Goal: Task Accomplishment & Management: Use online tool/utility

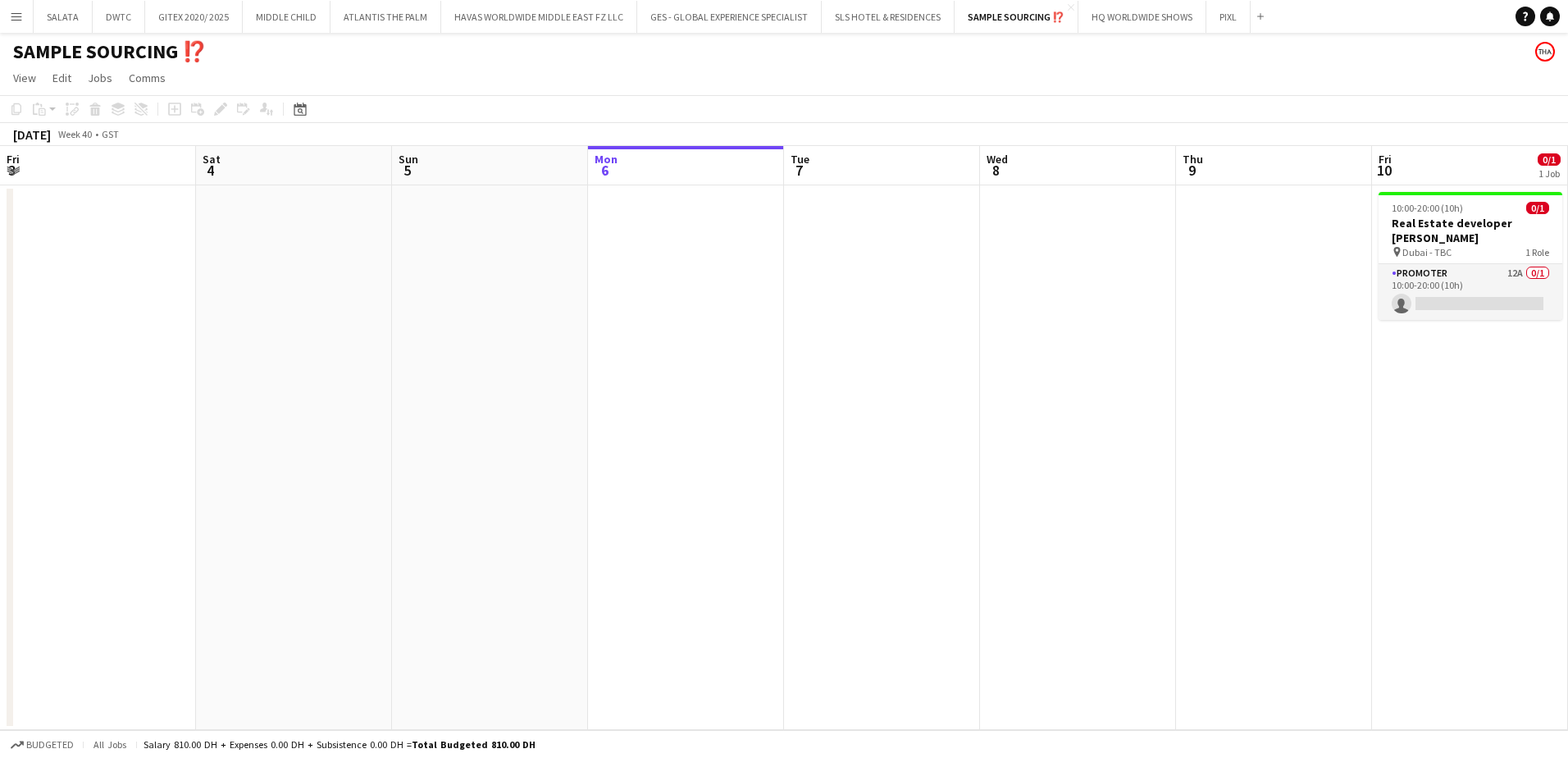
scroll to position [0, 534]
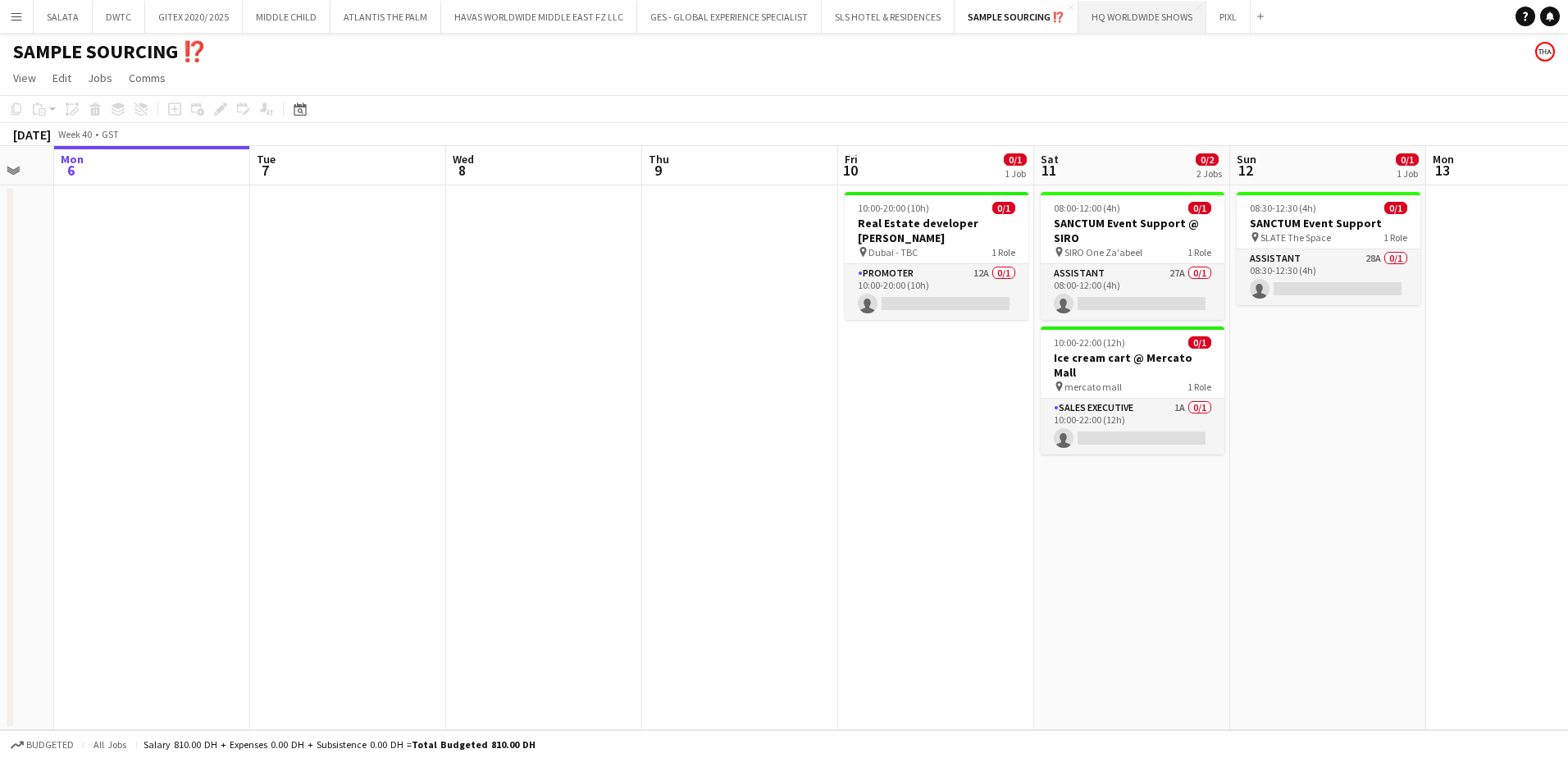
click at [1146, 24] on button "HQ WORLDWIDE SHOWS Close" at bounding box center [1141, 16] width 128 height 32
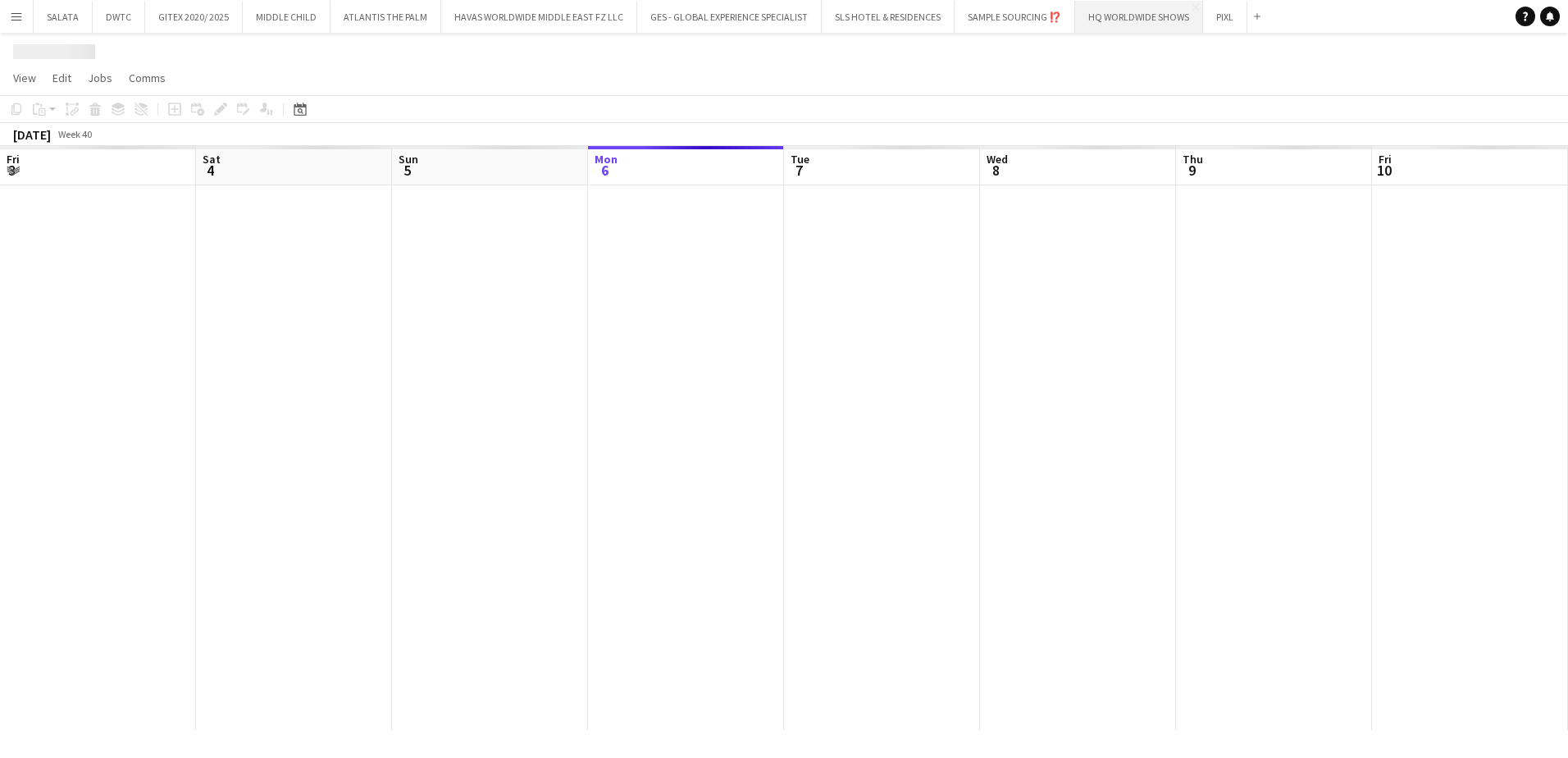
scroll to position [0, 392]
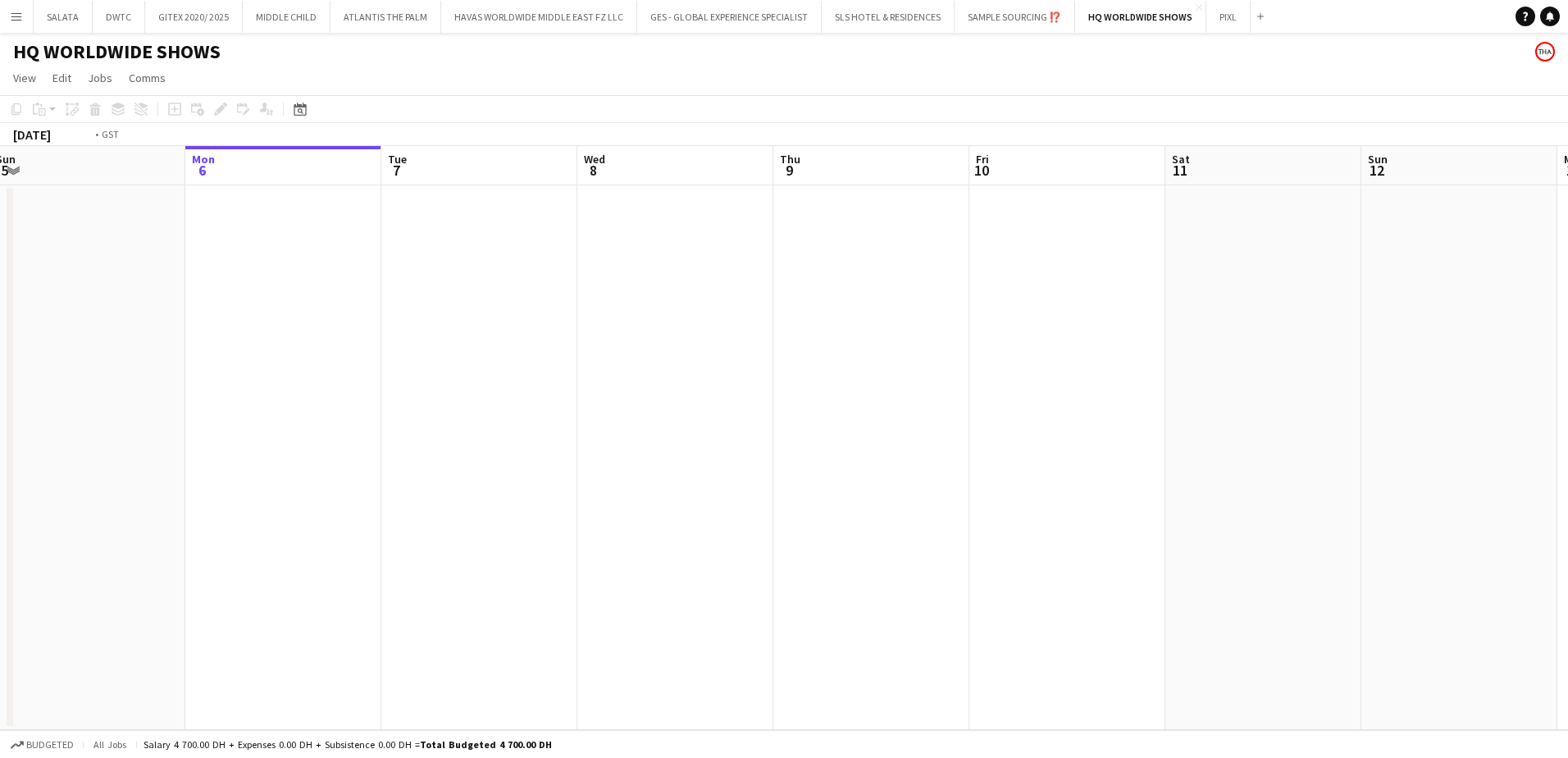
drag, startPoint x: 1299, startPoint y: 496, endPoint x: 675, endPoint y: 500, distance: 624.0
click at [662, 501] on app-calendar-viewport "Fri 3 Sat 4 Sun 5 Mon 6 Tue 7 Wed 8 Thu 9 Fri 10 Sat 11 Sun 12 Mon 13 Tue 14 We…" at bounding box center [784, 437] width 1568 height 584
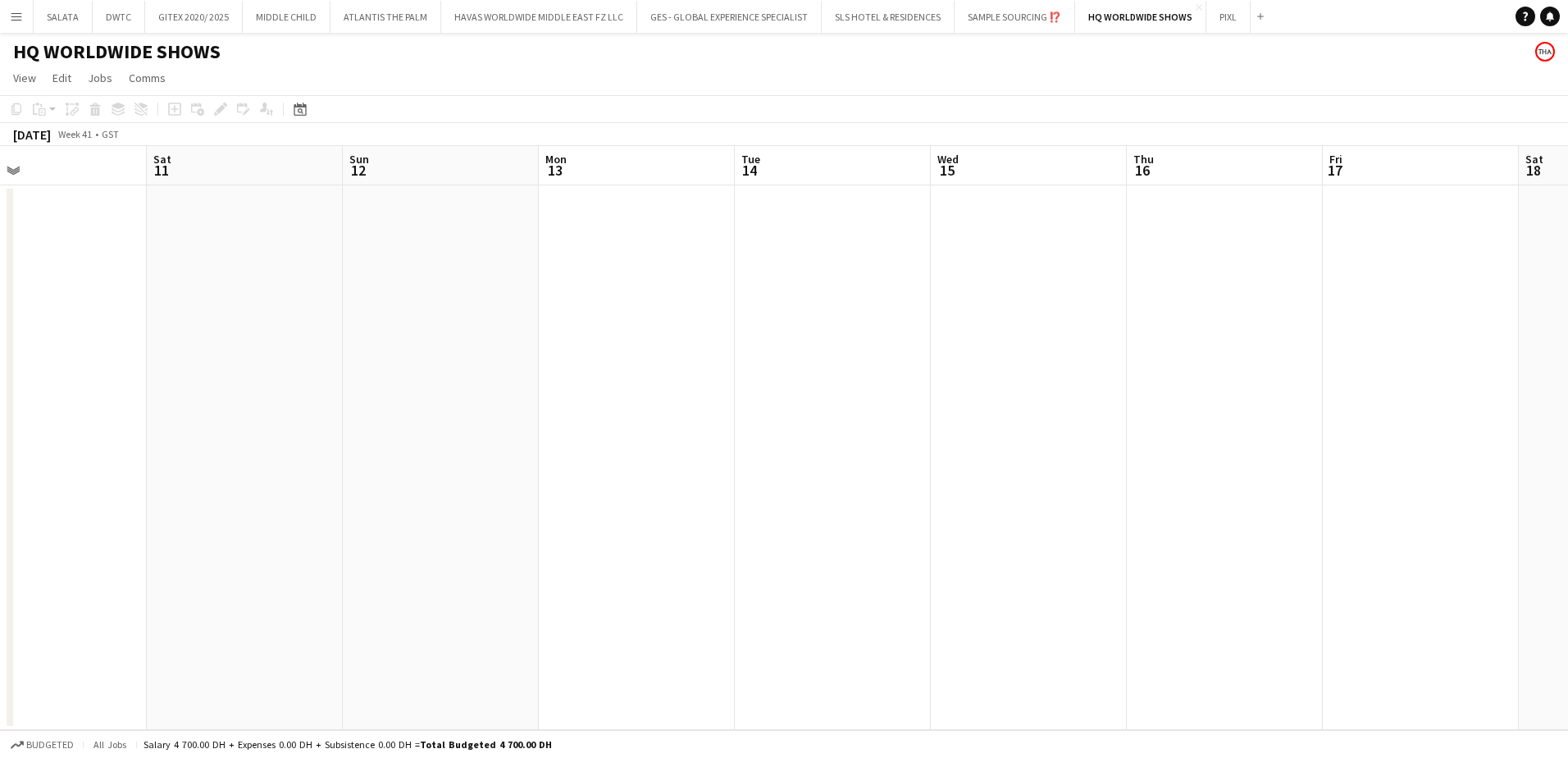
drag, startPoint x: 1231, startPoint y: 474, endPoint x: 574, endPoint y: 474, distance: 657.0
click at [557, 474] on app-calendar-viewport "Wed 8 Thu 9 Fri 10 Sat 11 Sun 12 Mon 13 Tue 14 Wed 15 Thu 16 Fri 17 Sat 18 Sun …" at bounding box center [784, 437] width 1568 height 584
drag, startPoint x: 1123, startPoint y: 474, endPoint x: 273, endPoint y: 474, distance: 850.0
click at [273, 474] on app-calendar-viewport "Thu 9 Fri 10 Sat 11 Sun 12 Mon 13 Tue 14 Wed 15 Thu 16 Fri 17 Sat 18 Sun 19 Mon…" at bounding box center [784, 437] width 1568 height 584
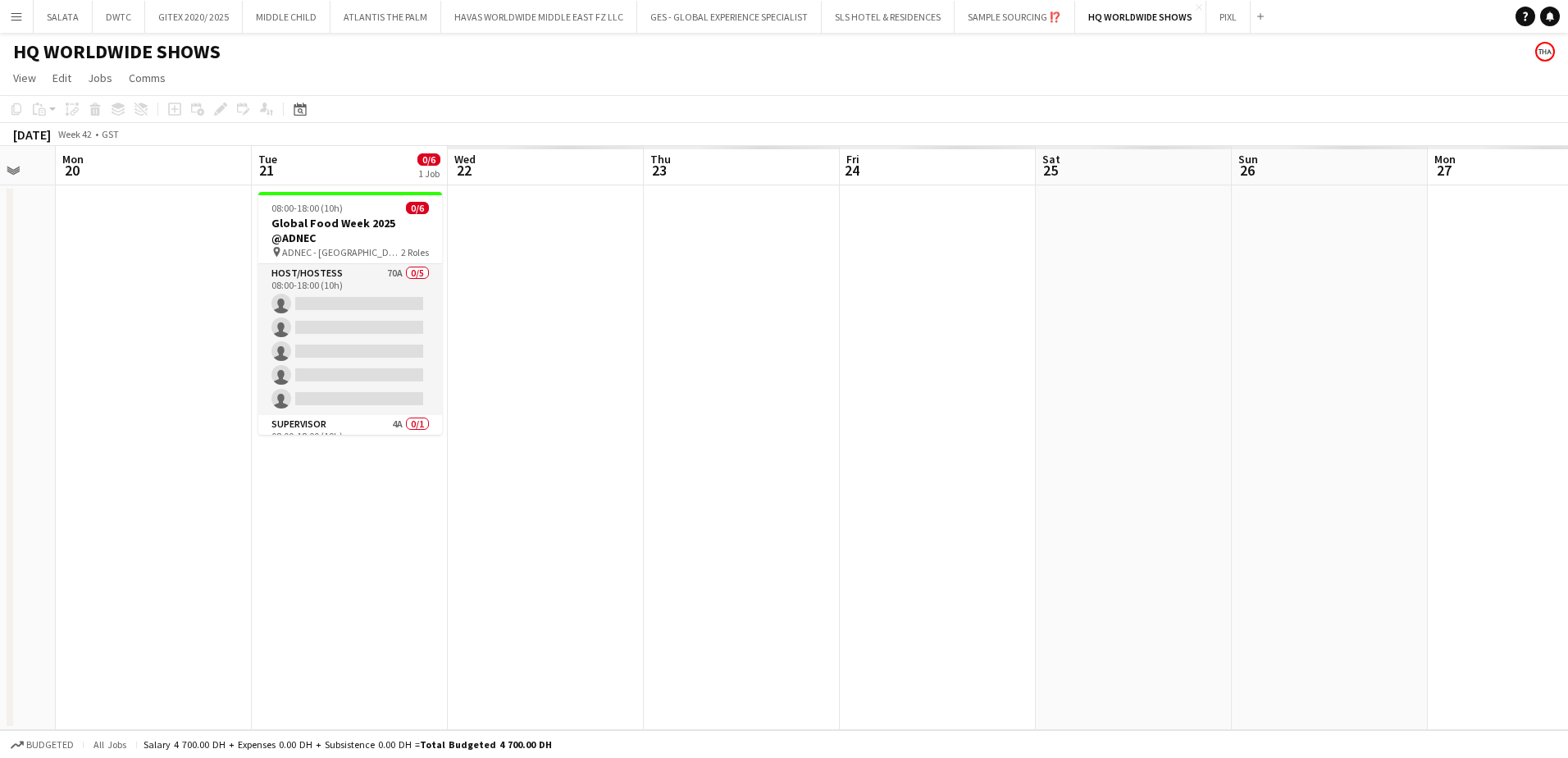
click at [318, 444] on app-calendar-viewport "Fri 17 Sat 18 Sun 19 Mon 20 Tue 21 0/6 1 Job Wed 22 Thu 23 Fri 24 Sat 25 Sun 26…" at bounding box center [784, 437] width 1568 height 584
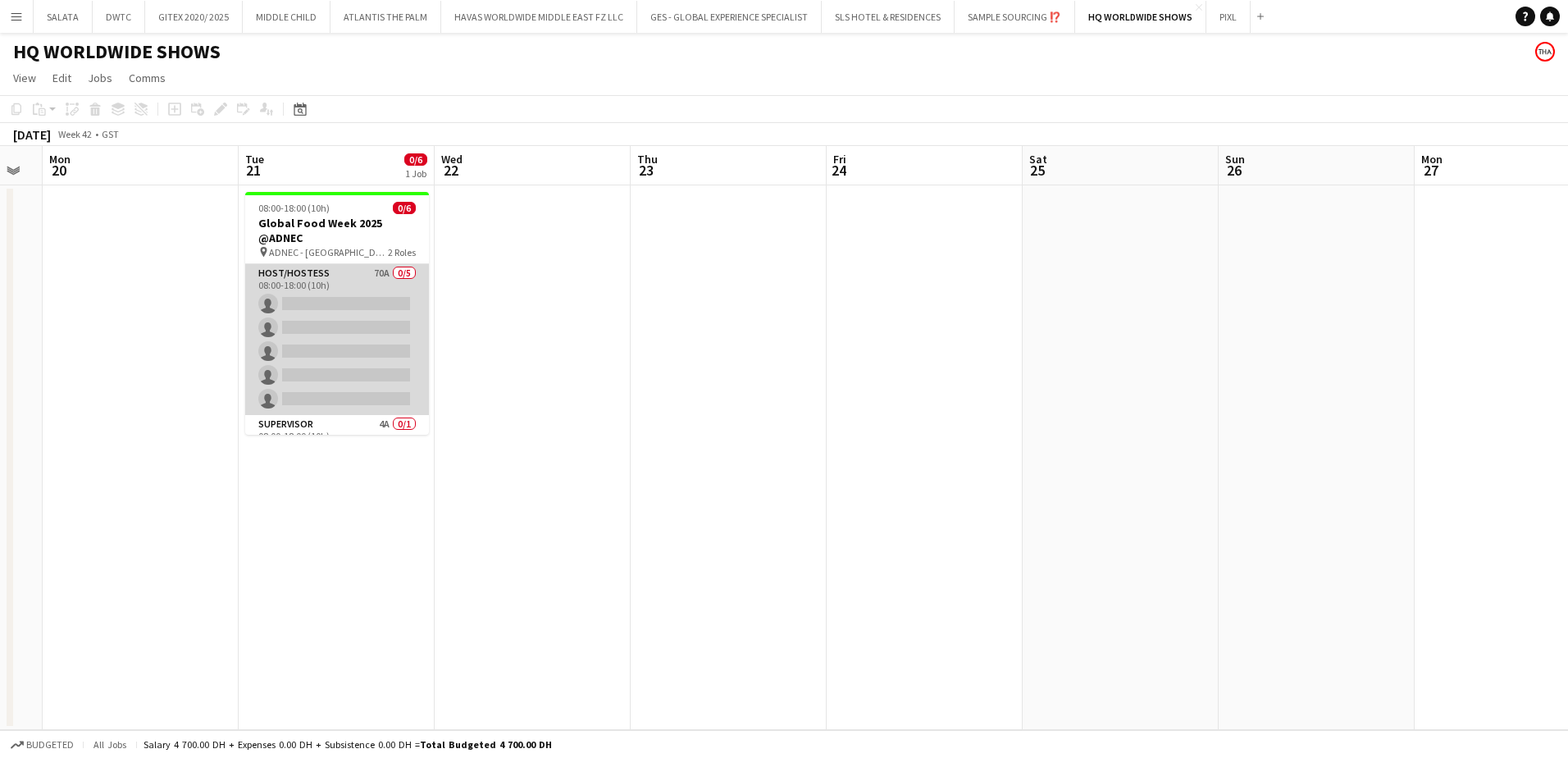
click at [362, 292] on app-card-role "Host/Hostess 70A 0/5 08:00-18:00 (10h) single-neutral-actions single-neutral-ac…" at bounding box center [337, 339] width 184 height 151
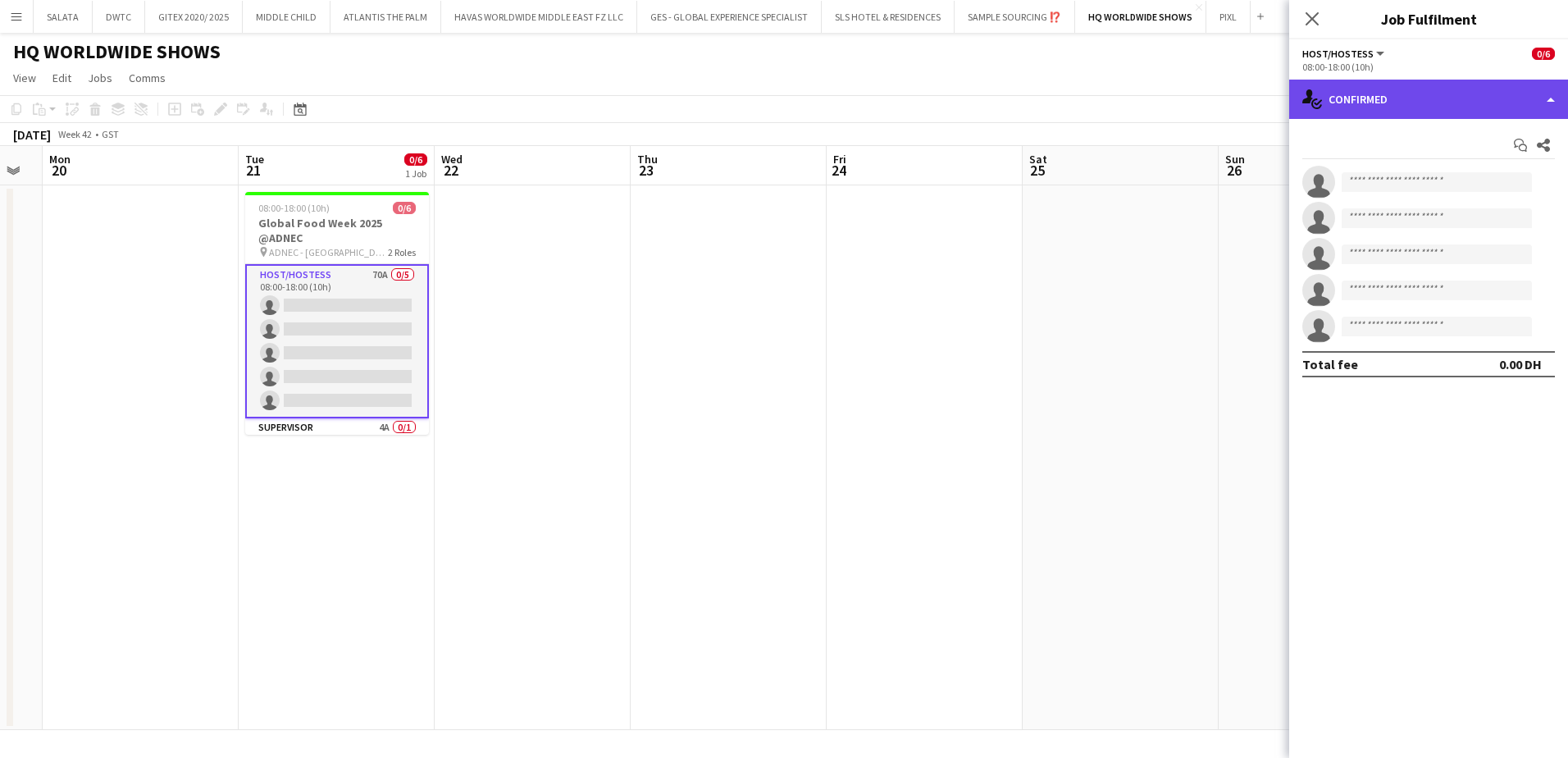
click at [1446, 91] on div "single-neutral-actions-check-2 Confirmed" at bounding box center [1428, 100] width 279 height 40
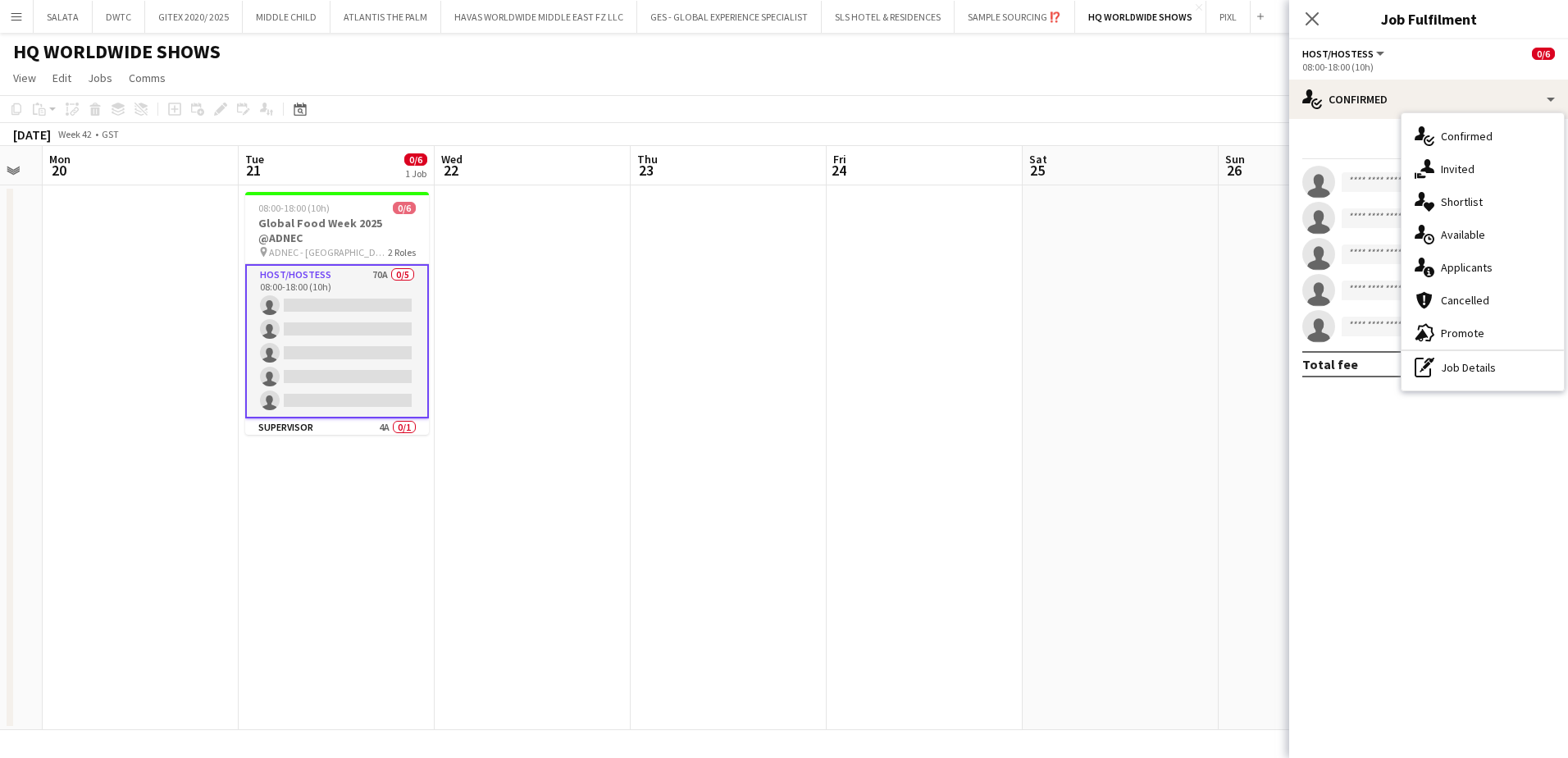
click at [1452, 200] on span "Shortlist" at bounding box center [1461, 202] width 42 height 15
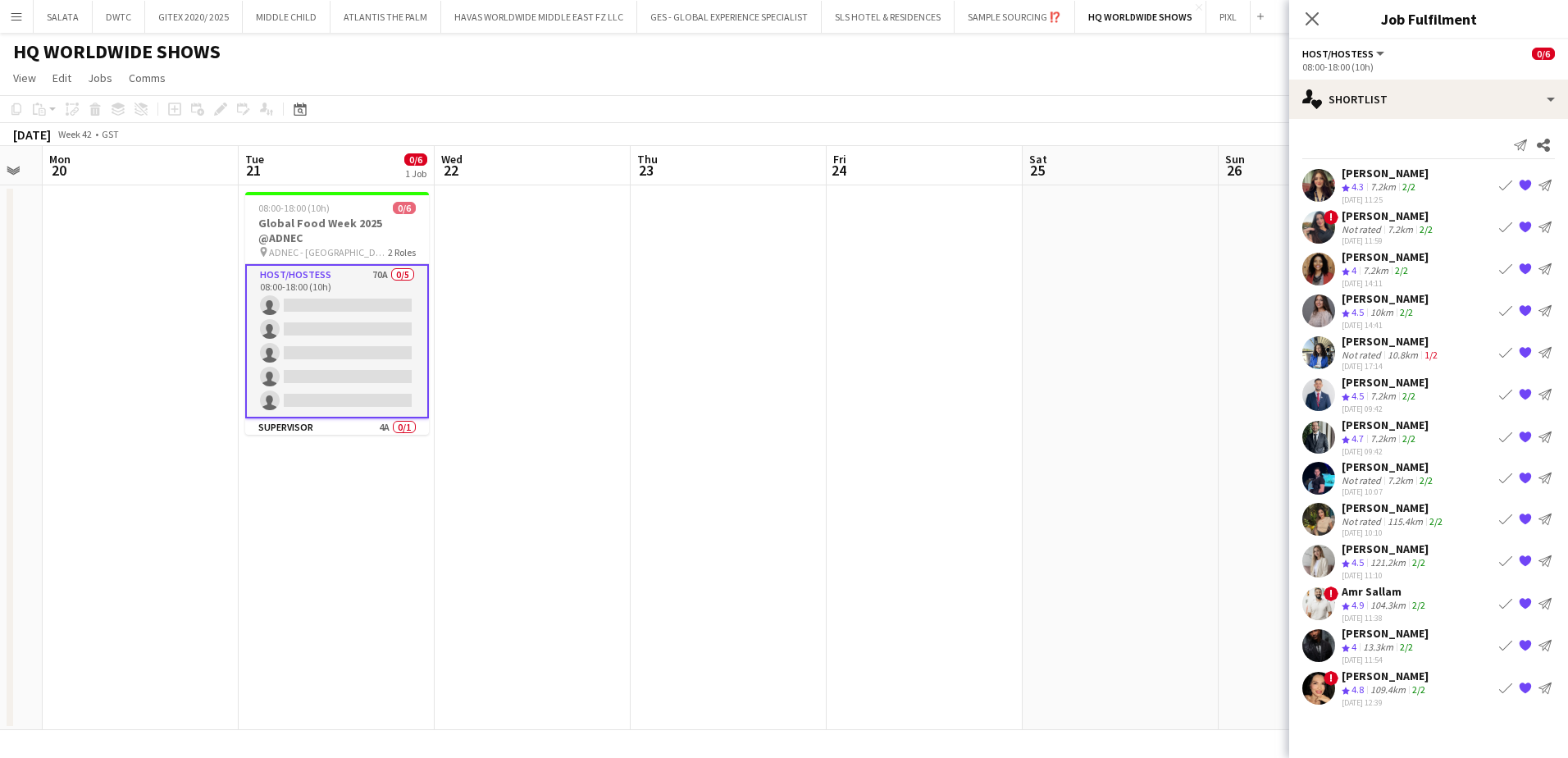
click at [1327, 690] on app-user-avatar at bounding box center [1318, 688] width 33 height 33
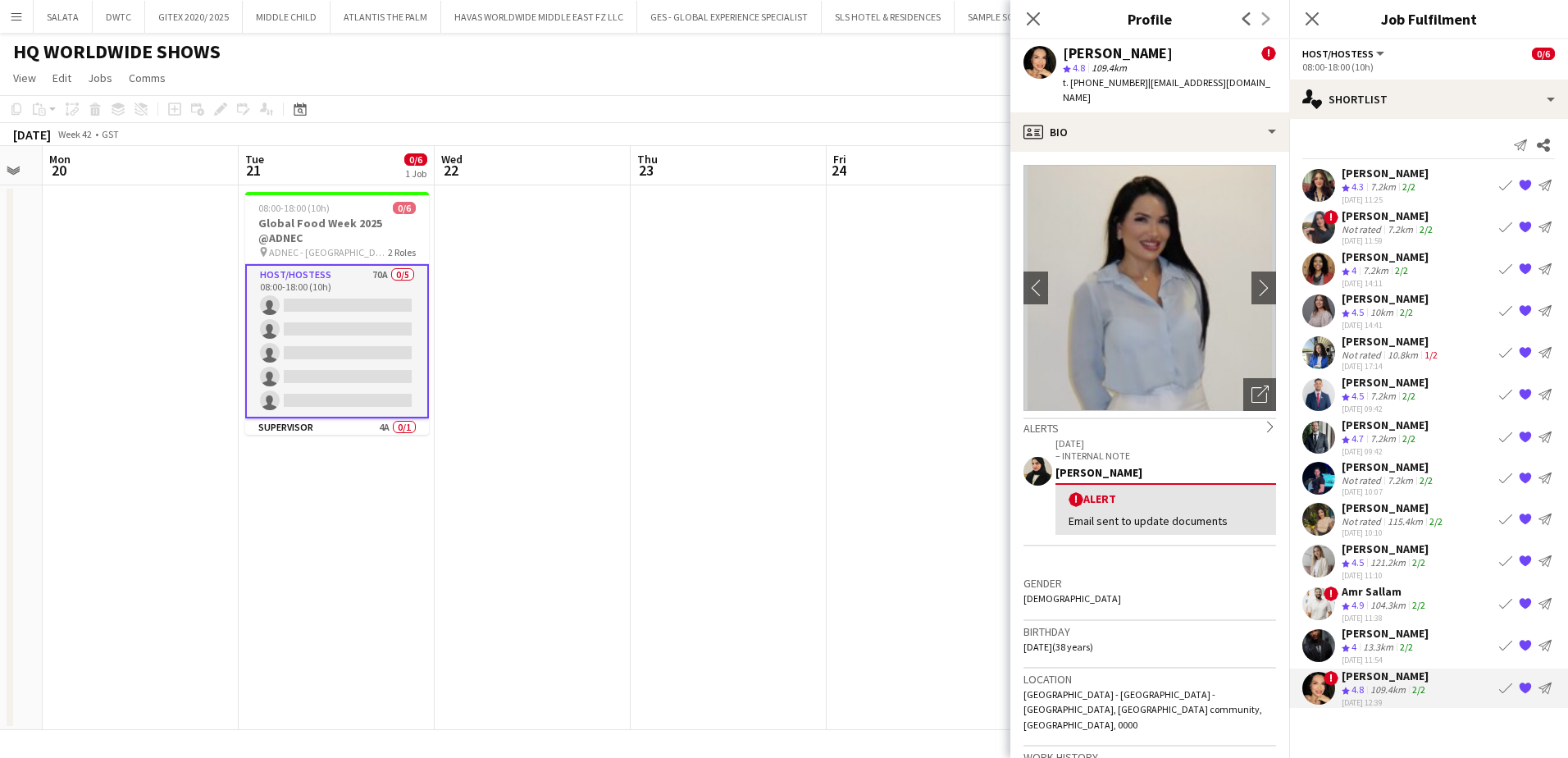
click at [1318, 650] on app-user-avatar at bounding box center [1318, 646] width 33 height 33
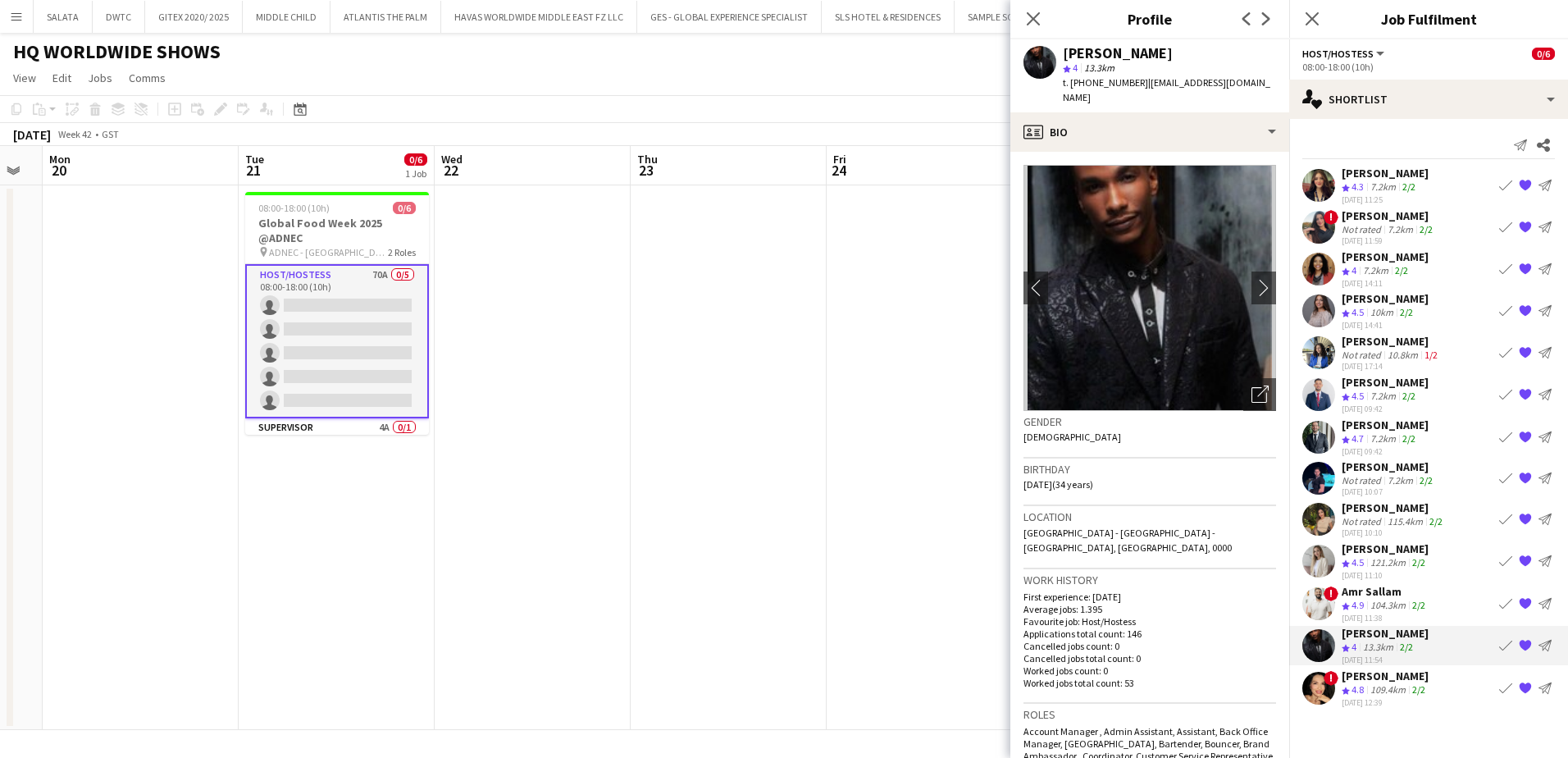
click at [1317, 607] on app-user-avatar at bounding box center [1318, 603] width 33 height 33
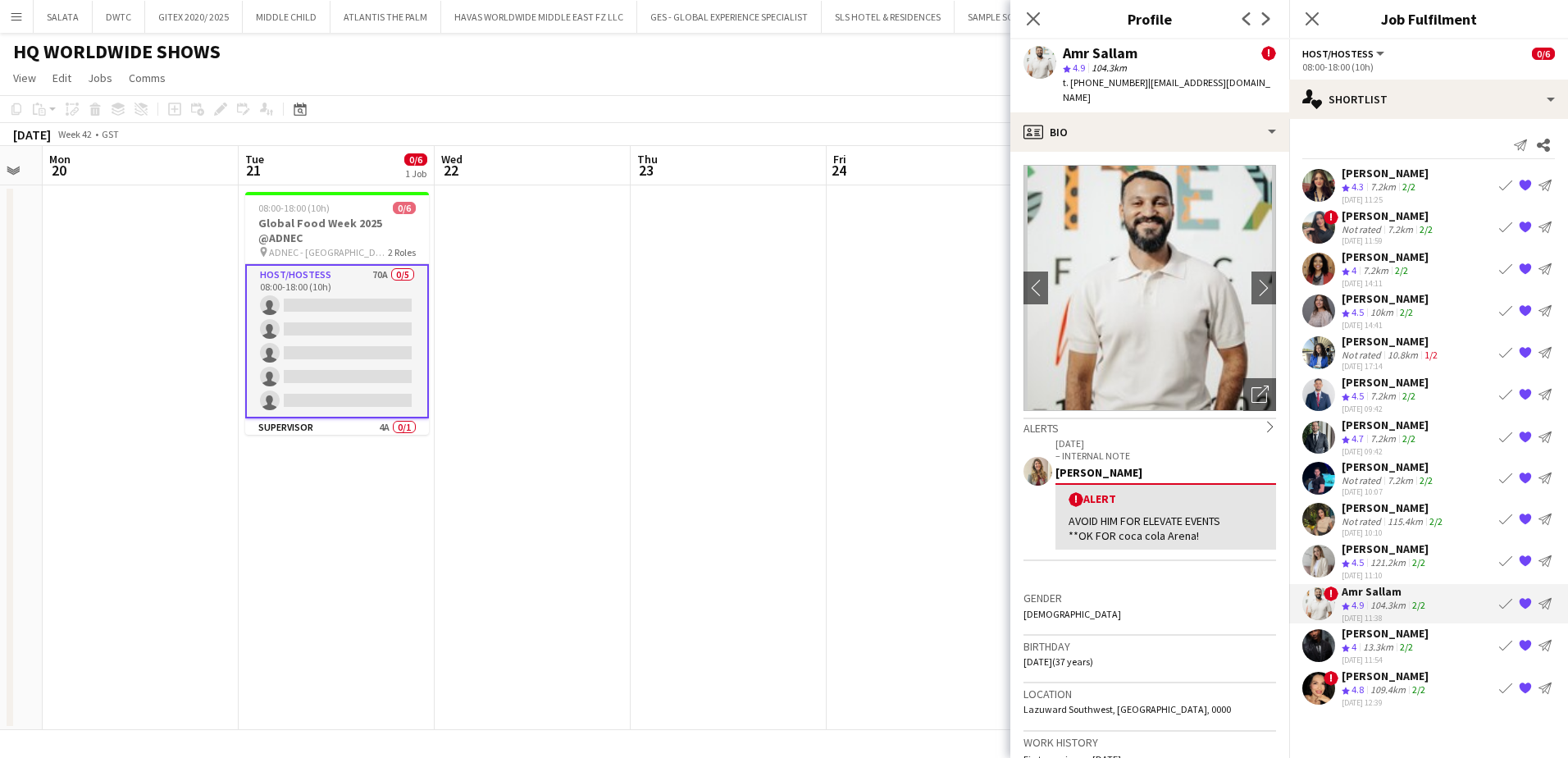
click at [1317, 568] on app-user-avatar at bounding box center [1318, 561] width 33 height 33
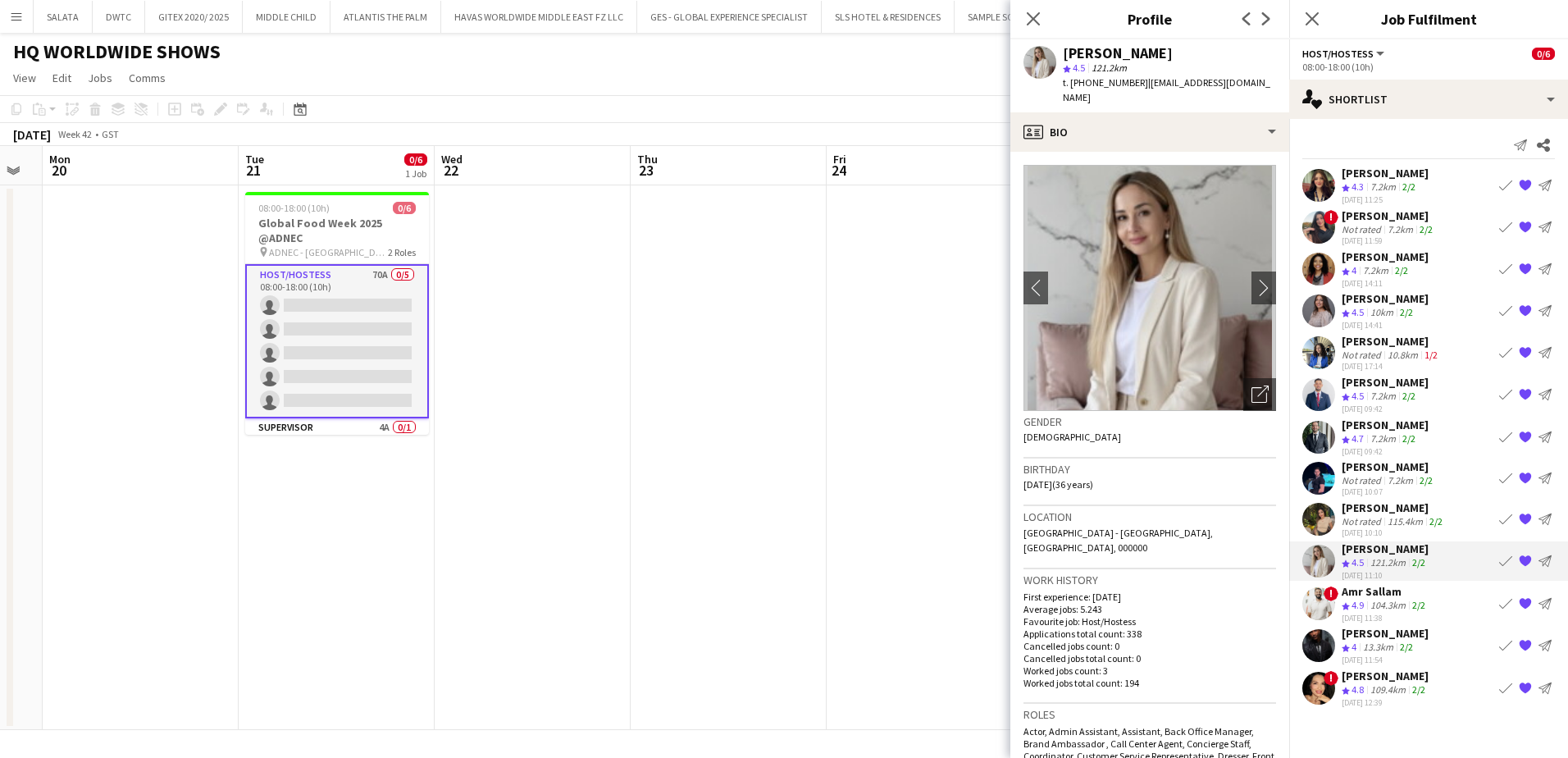
click at [1320, 523] on app-user-avatar at bounding box center [1318, 519] width 33 height 33
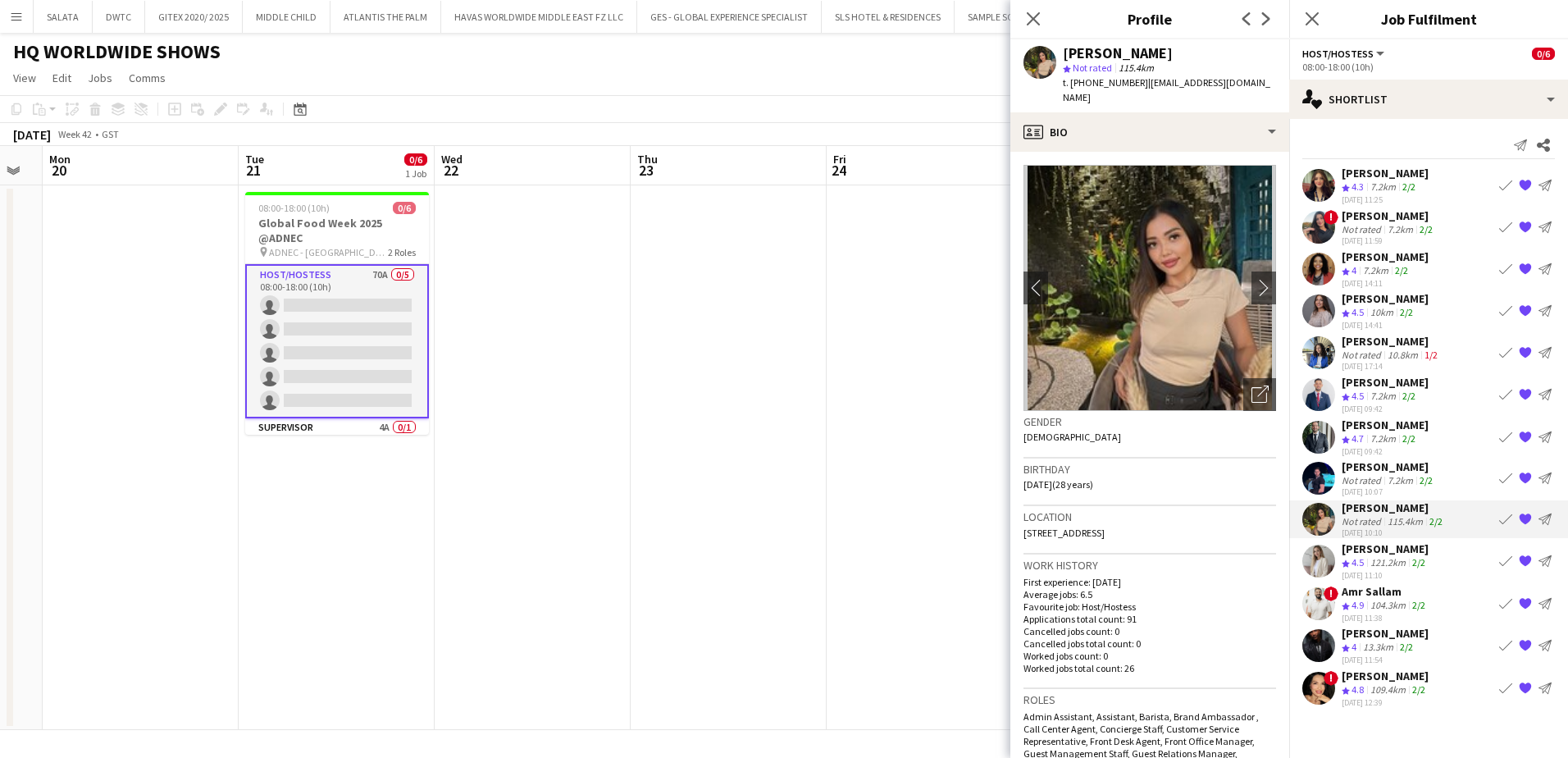
click at [1321, 472] on app-user-avatar at bounding box center [1318, 479] width 33 height 33
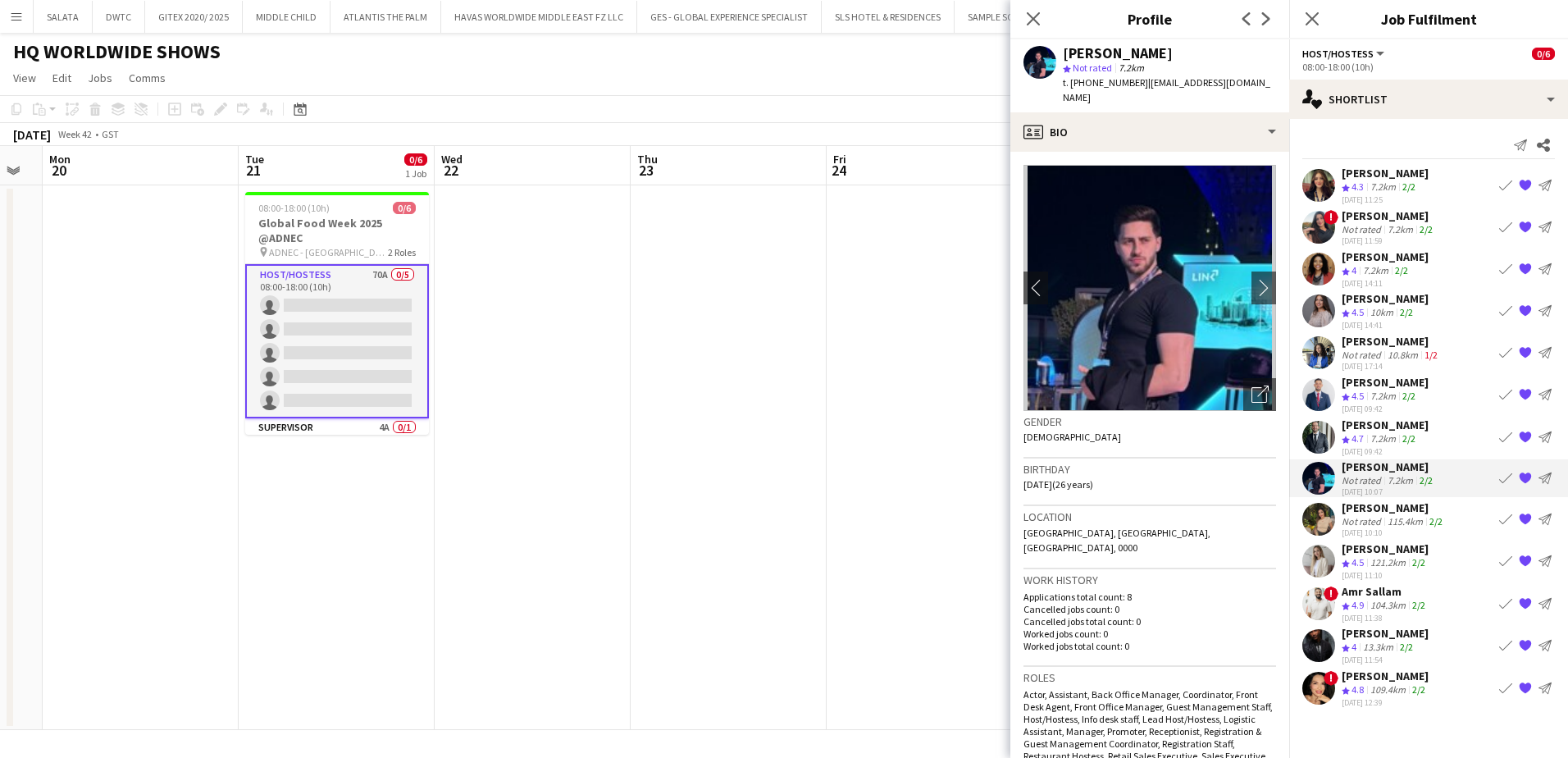
click at [1324, 435] on app-user-avatar at bounding box center [1318, 437] width 33 height 33
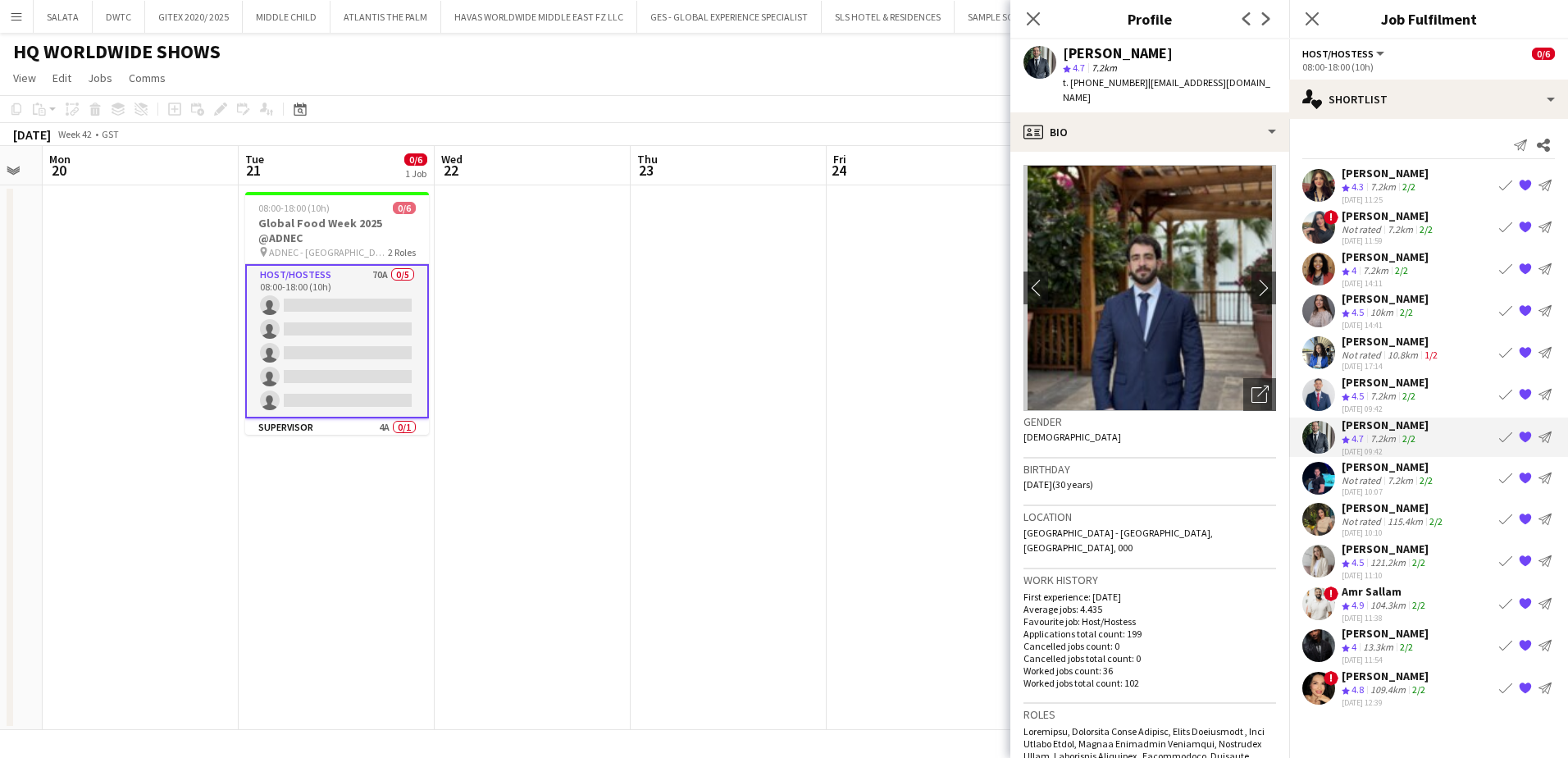
click at [1318, 398] on app-user-avatar at bounding box center [1318, 395] width 33 height 33
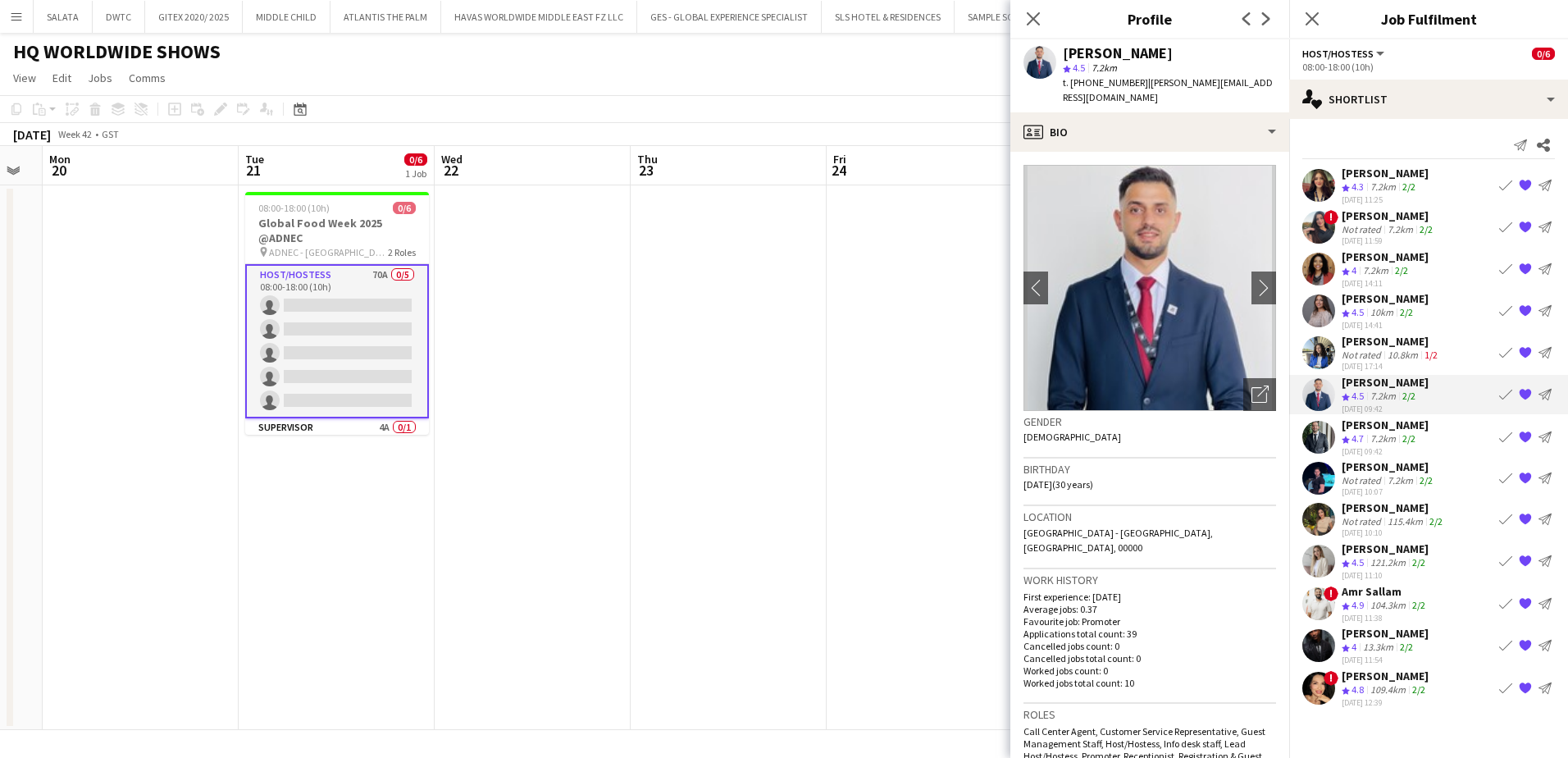
click at [1328, 350] on app-user-avatar at bounding box center [1318, 353] width 33 height 33
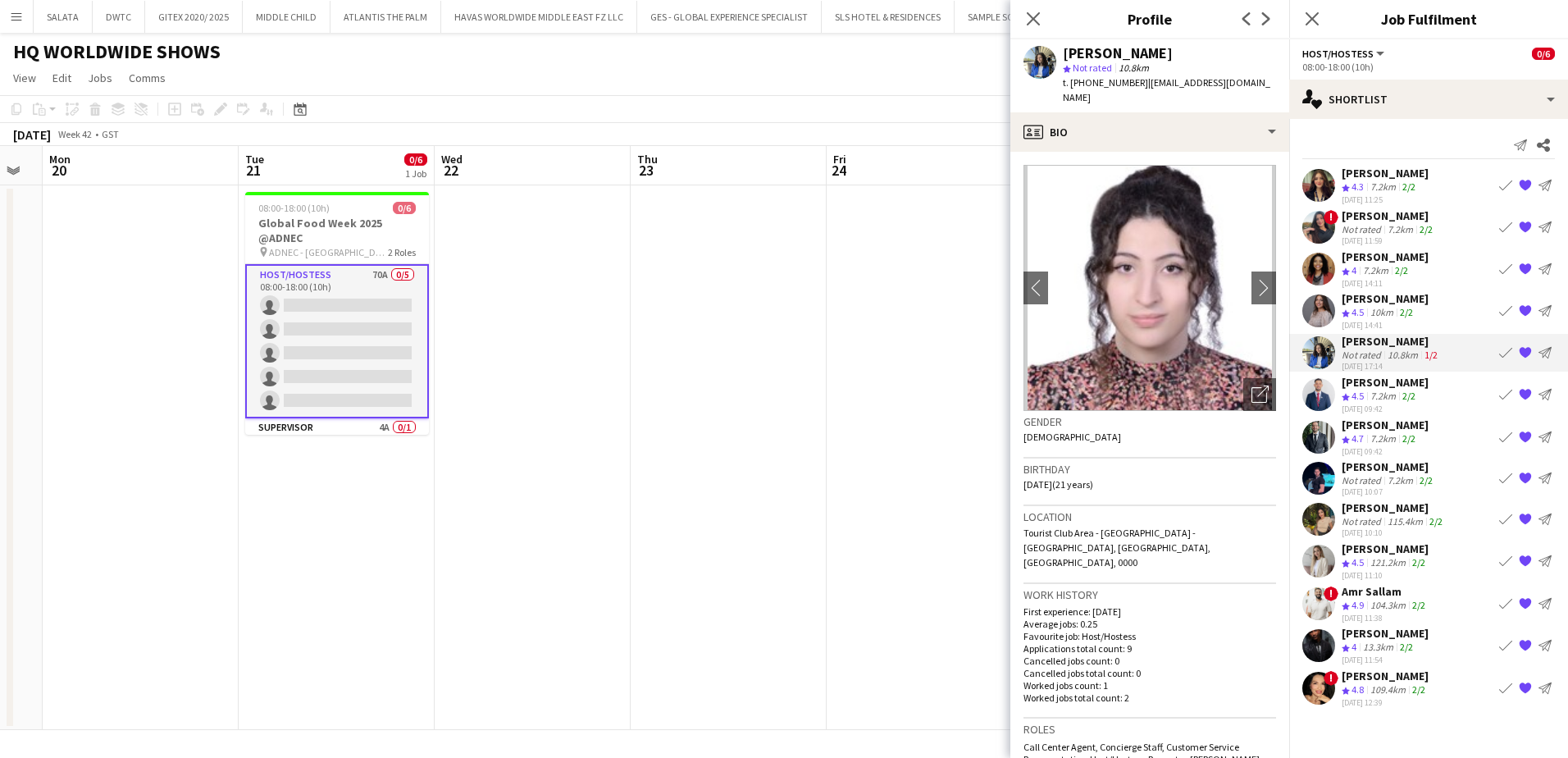
click at [1320, 317] on app-user-avatar at bounding box center [1318, 311] width 33 height 33
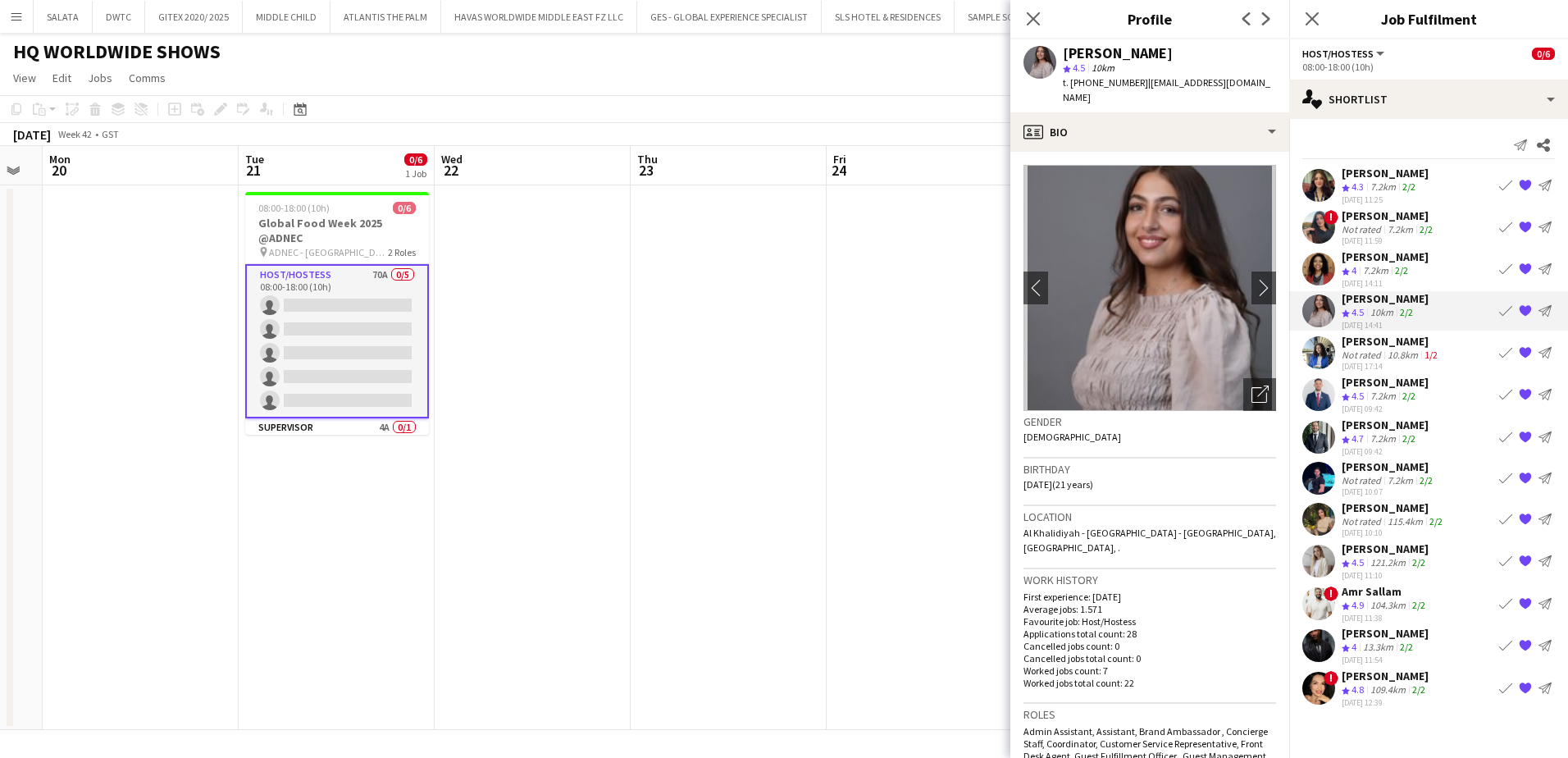
click at [1314, 276] on app-user-avatar at bounding box center [1318, 269] width 33 height 33
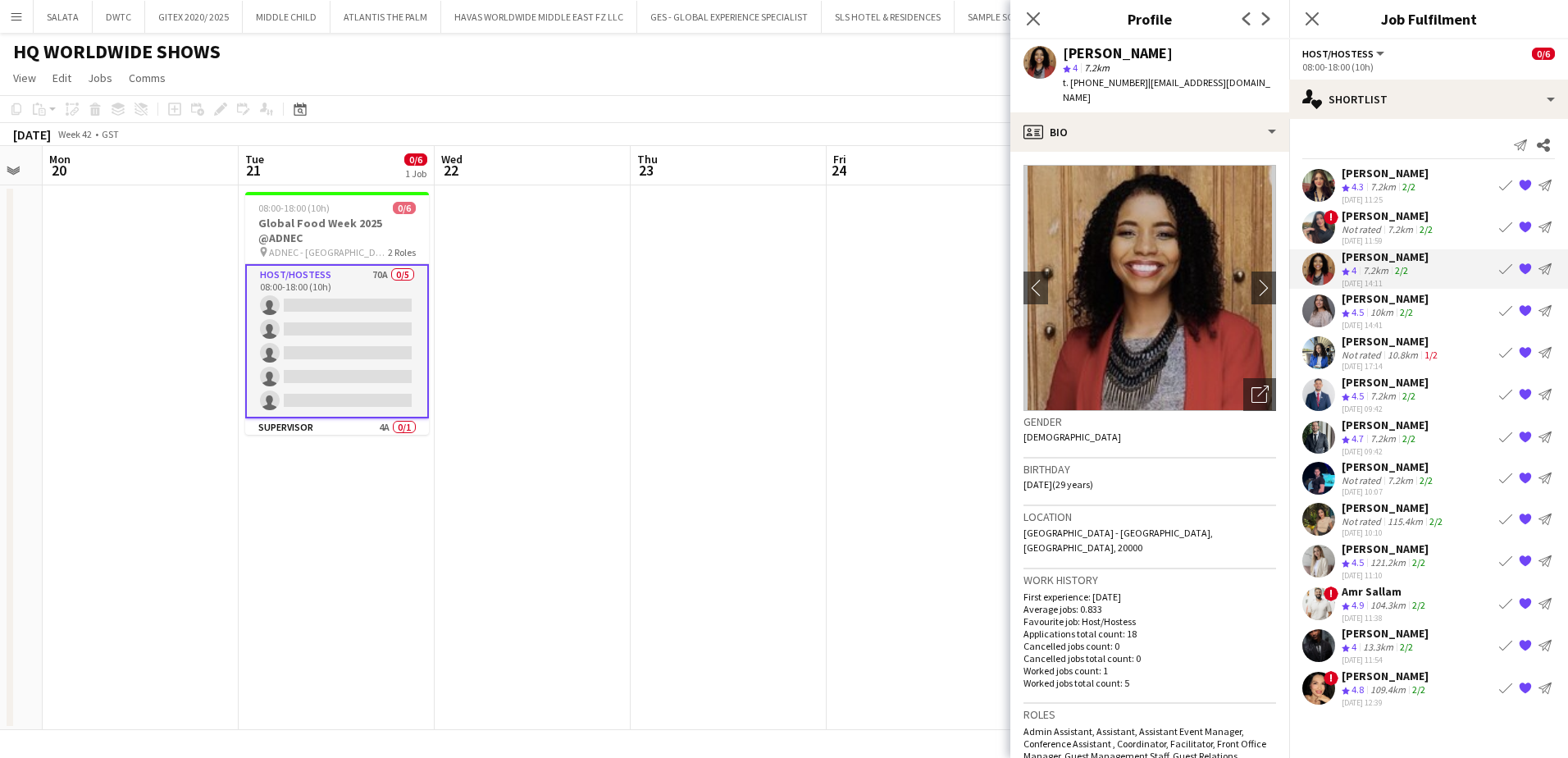
drag, startPoint x: 1314, startPoint y: 227, endPoint x: 1323, endPoint y: 199, distance: 29.4
click at [1315, 227] on app-user-avatar at bounding box center [1318, 227] width 33 height 33
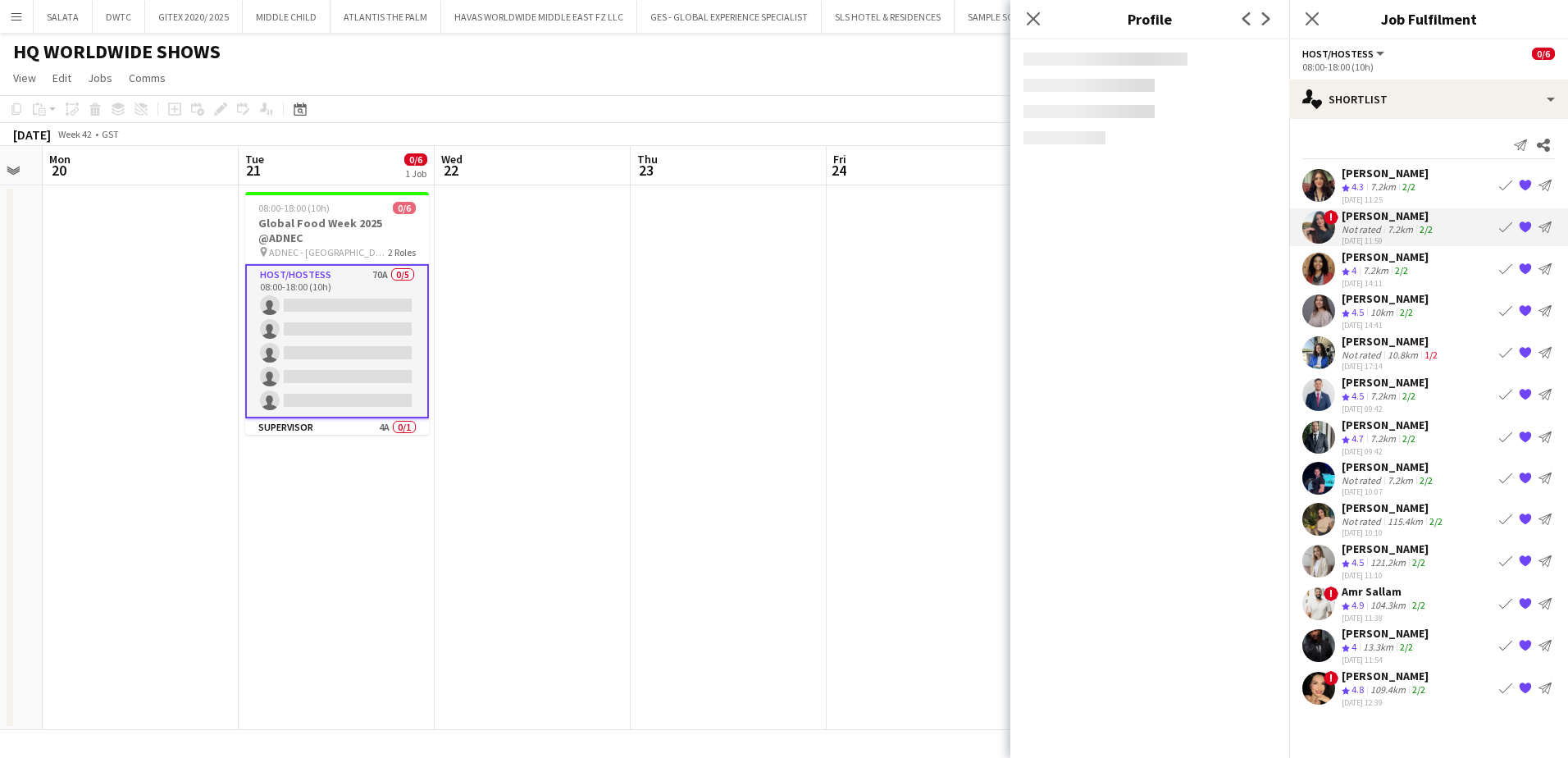
click at [1323, 192] on app-user-avatar at bounding box center [1318, 185] width 33 height 33
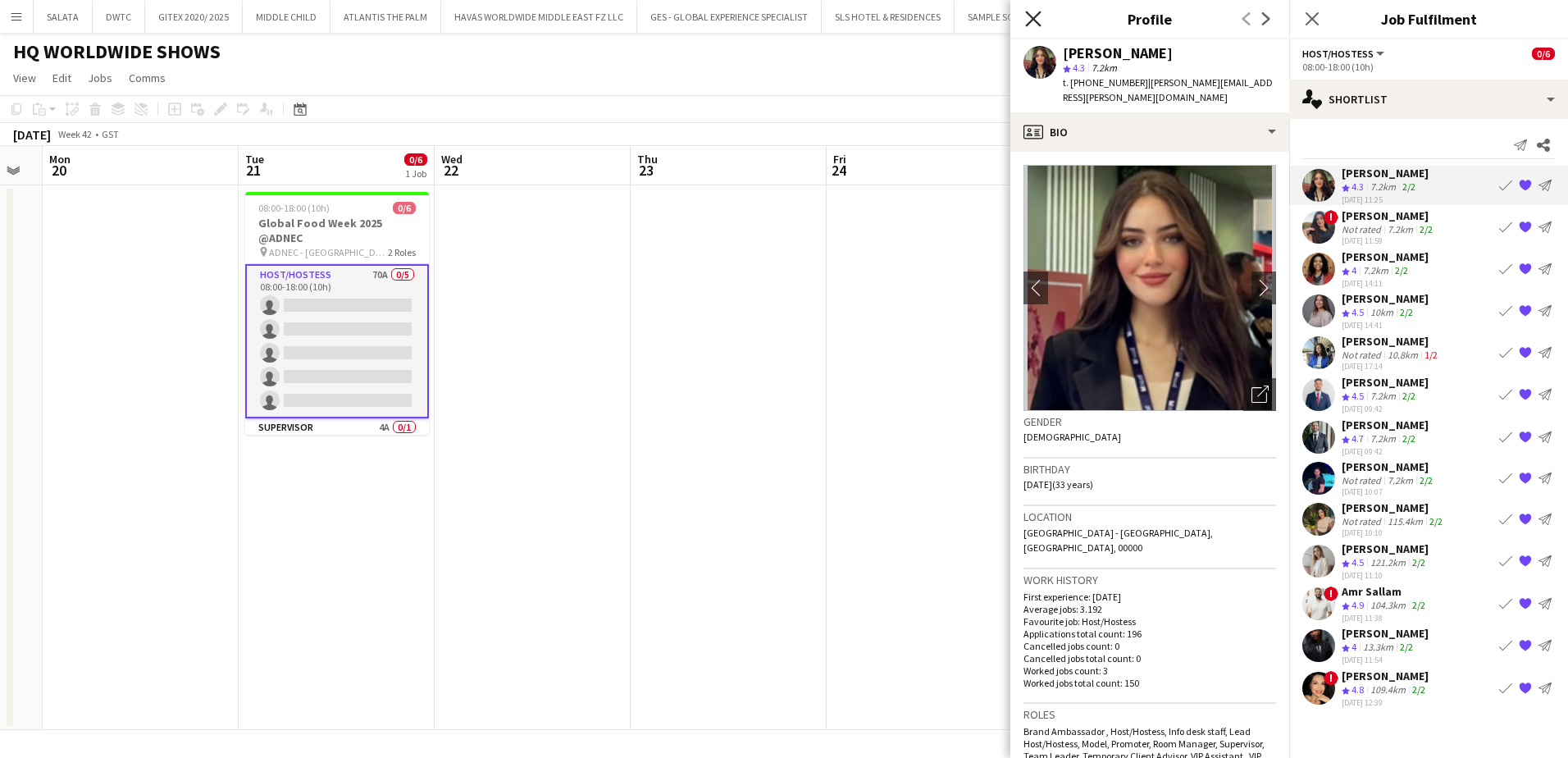
click at [1036, 12] on icon "Close pop-in" at bounding box center [1033, 18] width 16 height 16
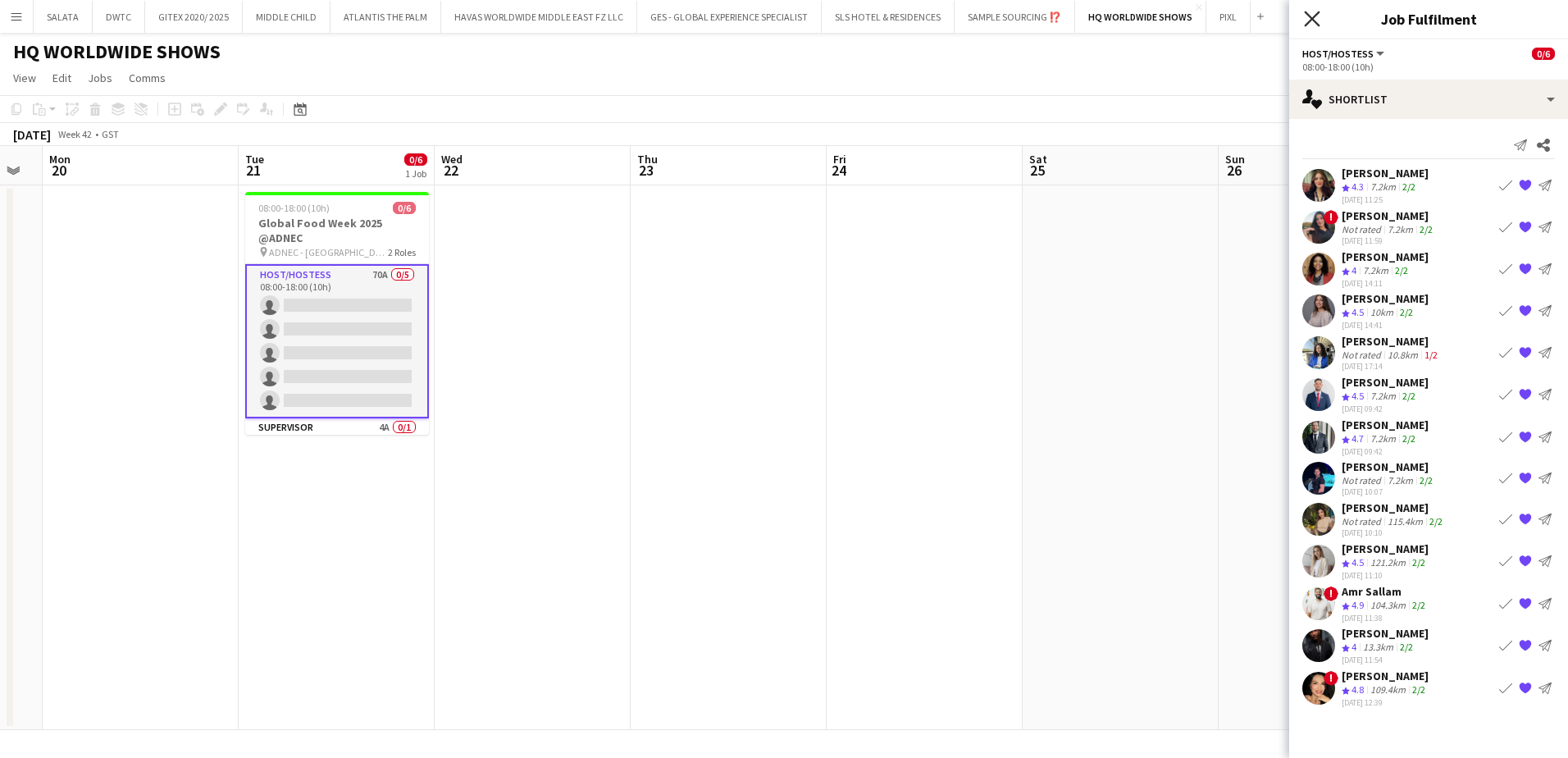
click at [1312, 20] on icon at bounding box center [1311, 18] width 16 height 16
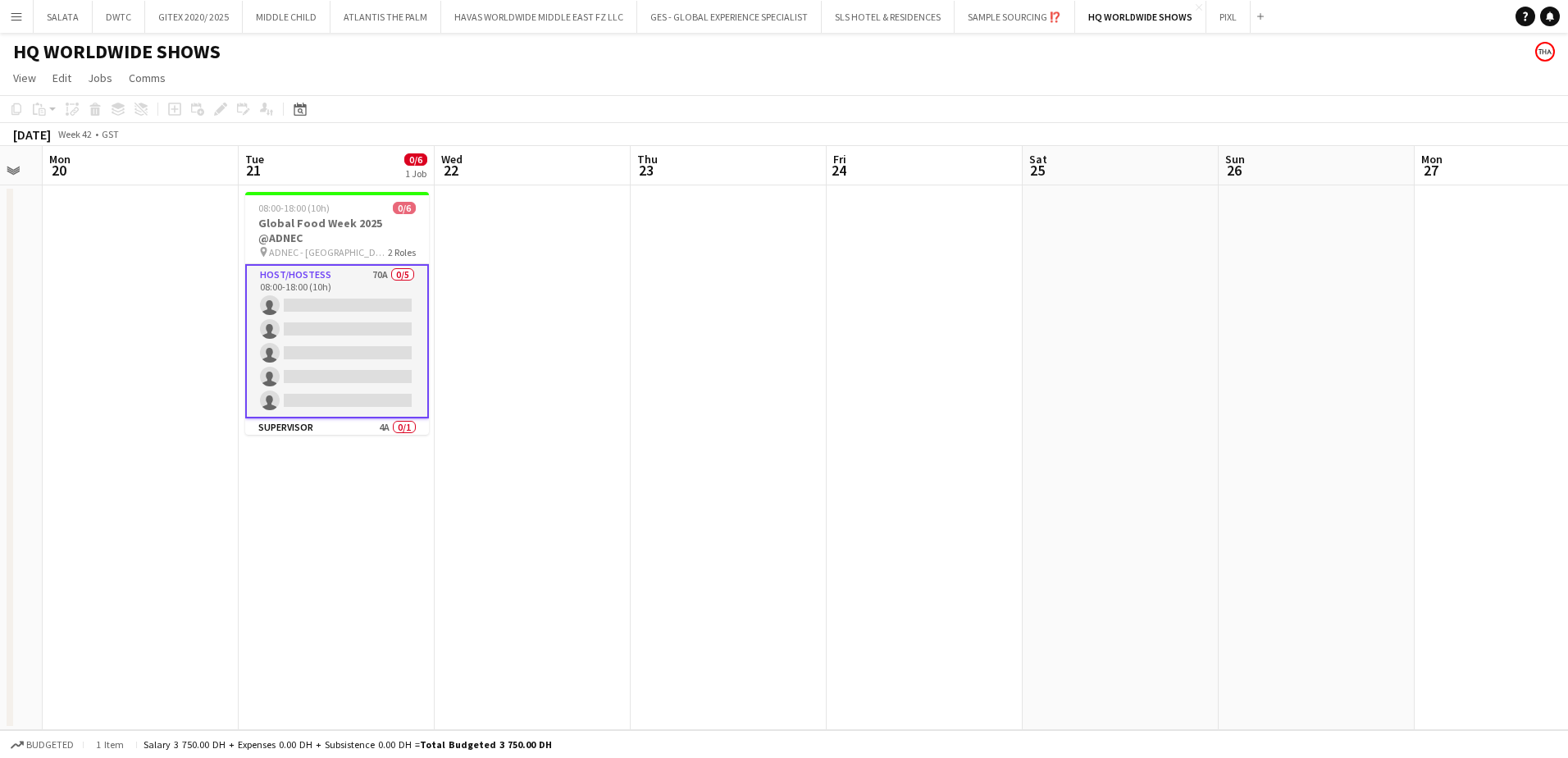
click at [609, 104] on app-toolbar "Copy Paste Paste Ctrl+V Paste with crew Ctrl+Shift+V Paste linked Job [GEOGRAPH…" at bounding box center [784, 109] width 1568 height 28
